Goal: Transaction & Acquisition: Book appointment/travel/reservation

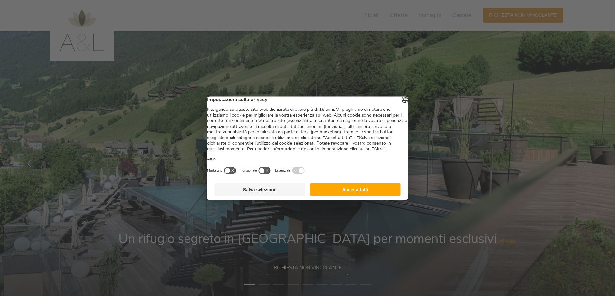
click at [279, 195] on button "Salva selezione" at bounding box center [260, 189] width 91 height 13
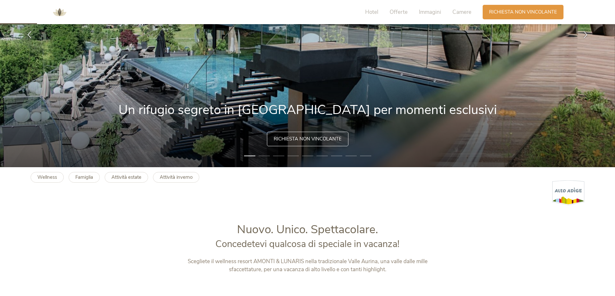
scroll to position [97, 0]
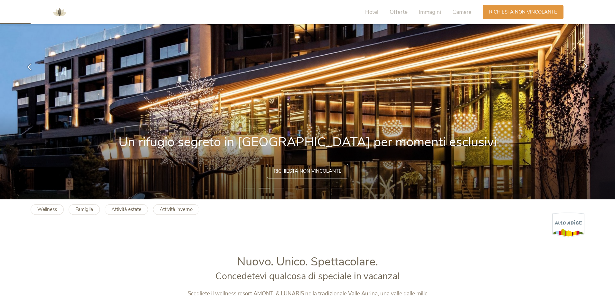
click at [588, 65] on icon at bounding box center [585, 65] width 7 height 7
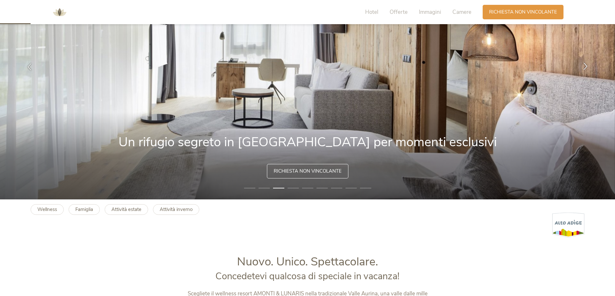
click at [588, 65] on icon at bounding box center [585, 65] width 7 height 7
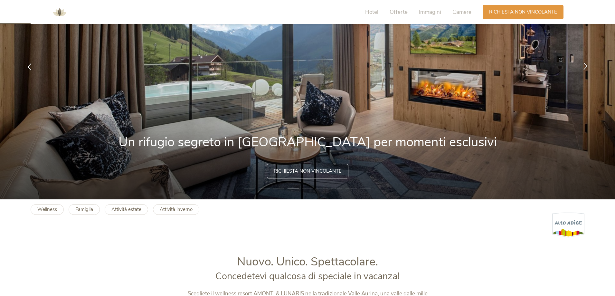
click at [588, 65] on icon at bounding box center [585, 65] width 7 height 7
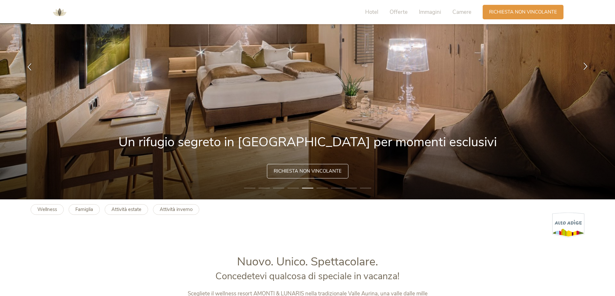
click at [588, 65] on icon at bounding box center [585, 65] width 7 height 7
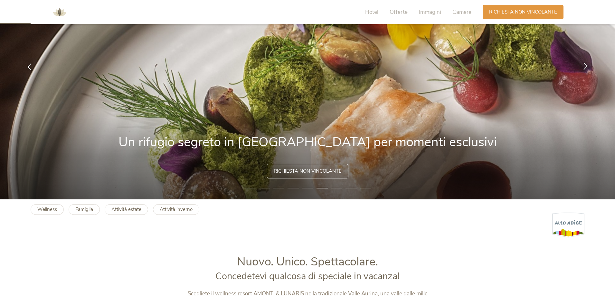
click at [585, 64] on icon at bounding box center [585, 65] width 7 height 7
click at [585, 61] on div at bounding box center [586, 67] width 20 height 20
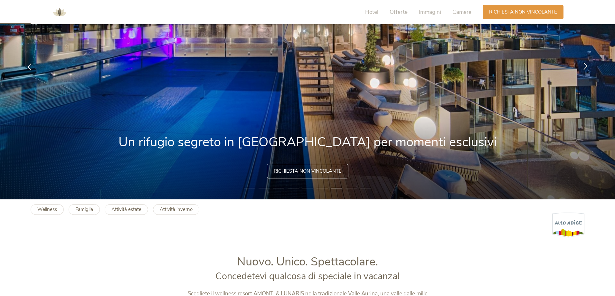
click at [585, 61] on div at bounding box center [586, 67] width 20 height 20
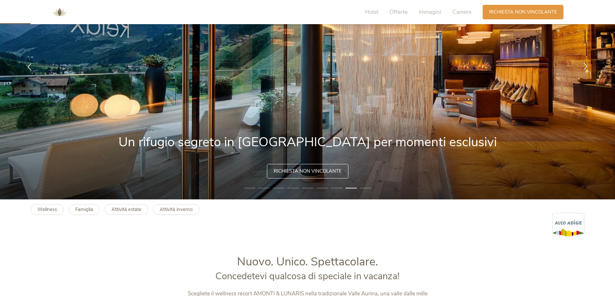
click at [585, 61] on div at bounding box center [586, 67] width 20 height 20
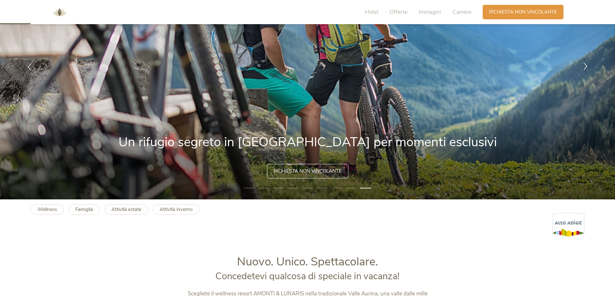
click at [585, 61] on div at bounding box center [586, 67] width 20 height 20
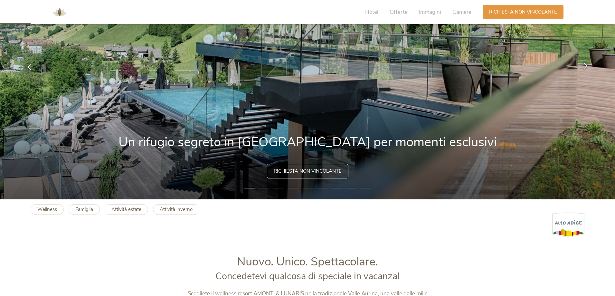
click at [585, 61] on div at bounding box center [586, 67] width 20 height 20
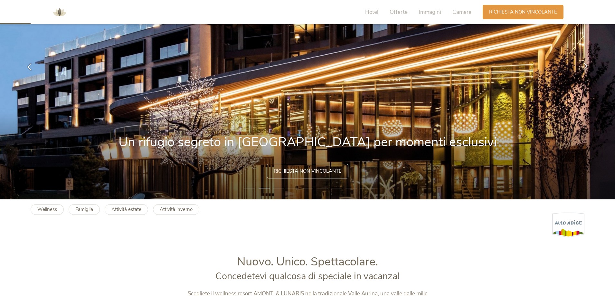
click at [585, 61] on div at bounding box center [586, 67] width 20 height 20
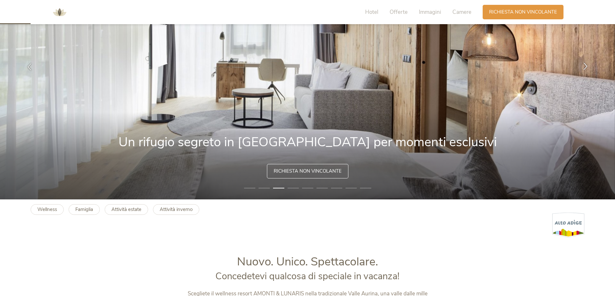
click at [585, 61] on div at bounding box center [586, 67] width 20 height 20
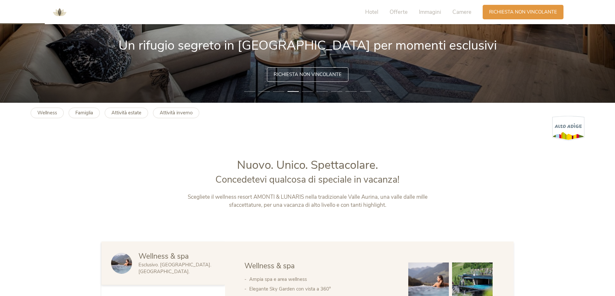
scroll to position [0, 0]
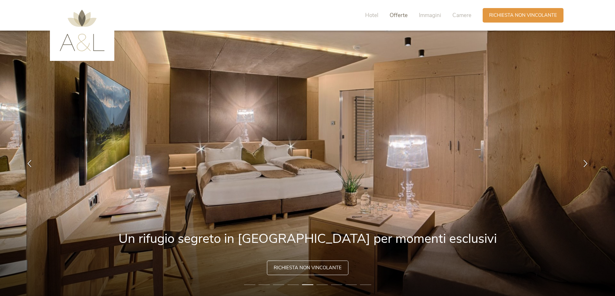
click at [401, 18] on span "Offerte" at bounding box center [399, 15] width 18 height 7
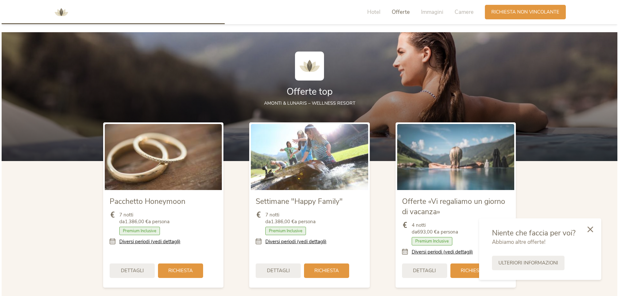
scroll to position [733, 0]
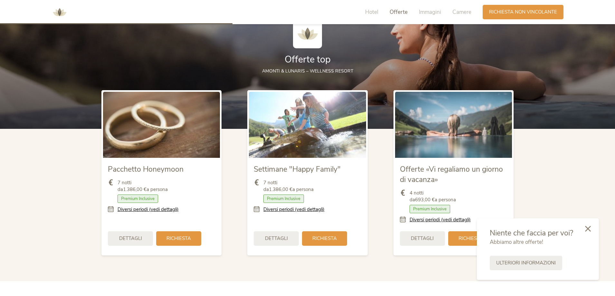
click at [587, 229] on icon at bounding box center [588, 229] width 6 height 6
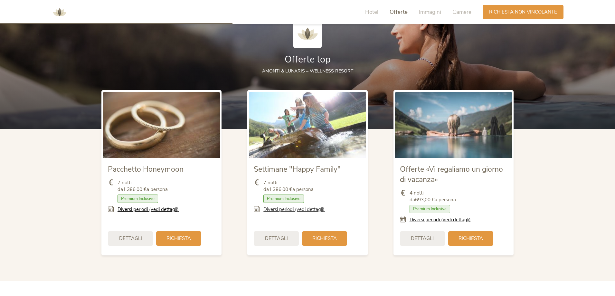
click at [309, 211] on link "Diversi periodi (vedi dettagli)" at bounding box center [294, 209] width 61 height 7
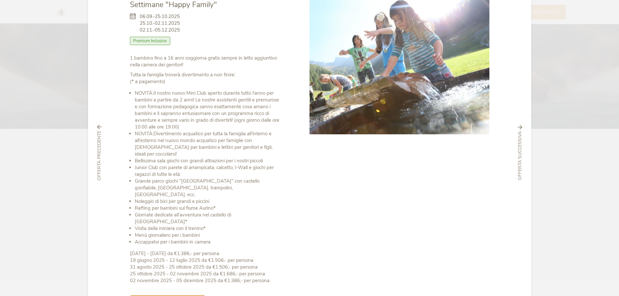
scroll to position [0, 0]
